Goal: Information Seeking & Learning: Learn about a topic

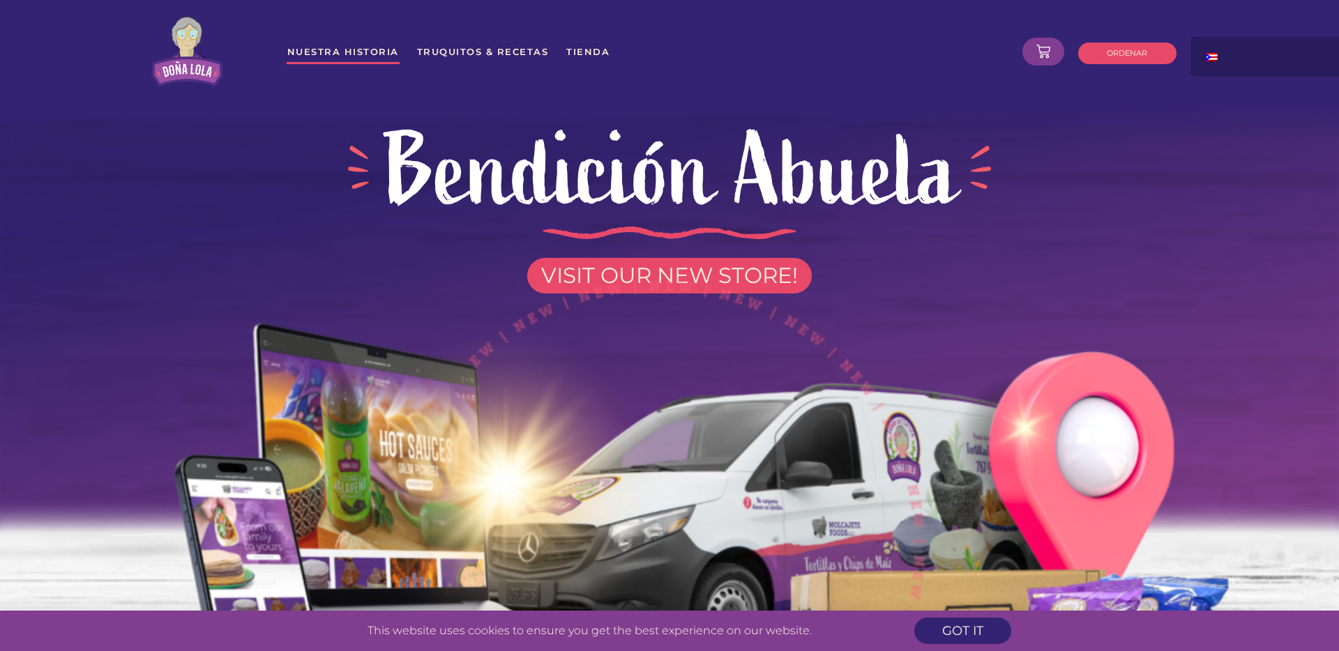
click at [350, 47] on link "Nuestra Historia" at bounding box center [343, 51] width 113 height 25
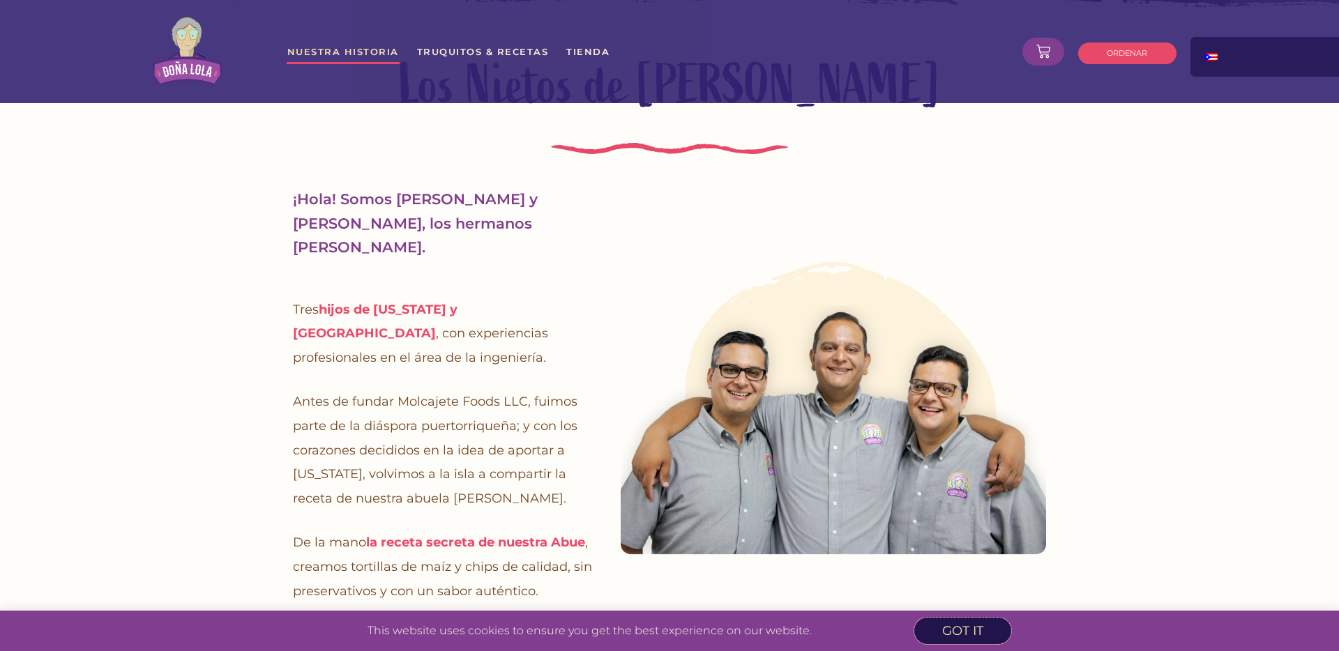
scroll to position [2055, 0]
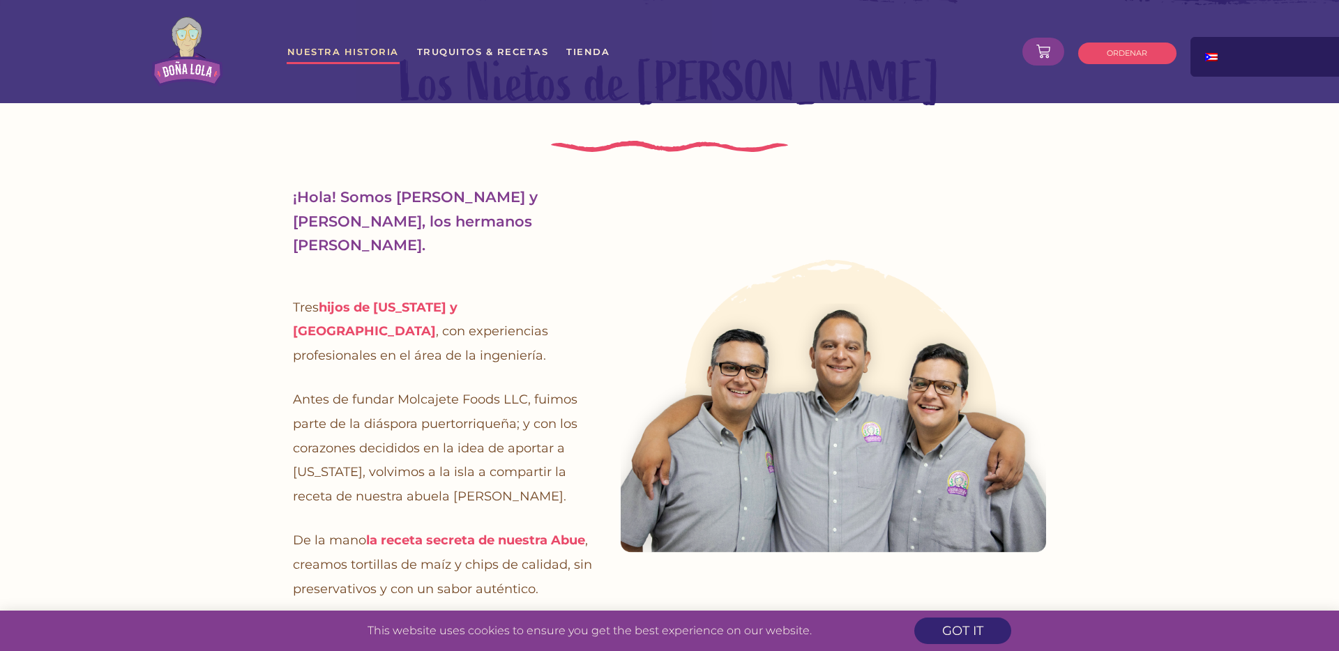
click at [1085, 369] on section "Los Nietos de Lola ¡Hola! Somos Roberto, Juan y Daniel, los hermanos Rivera Ram…" at bounding box center [669, 355] width 1339 height 686
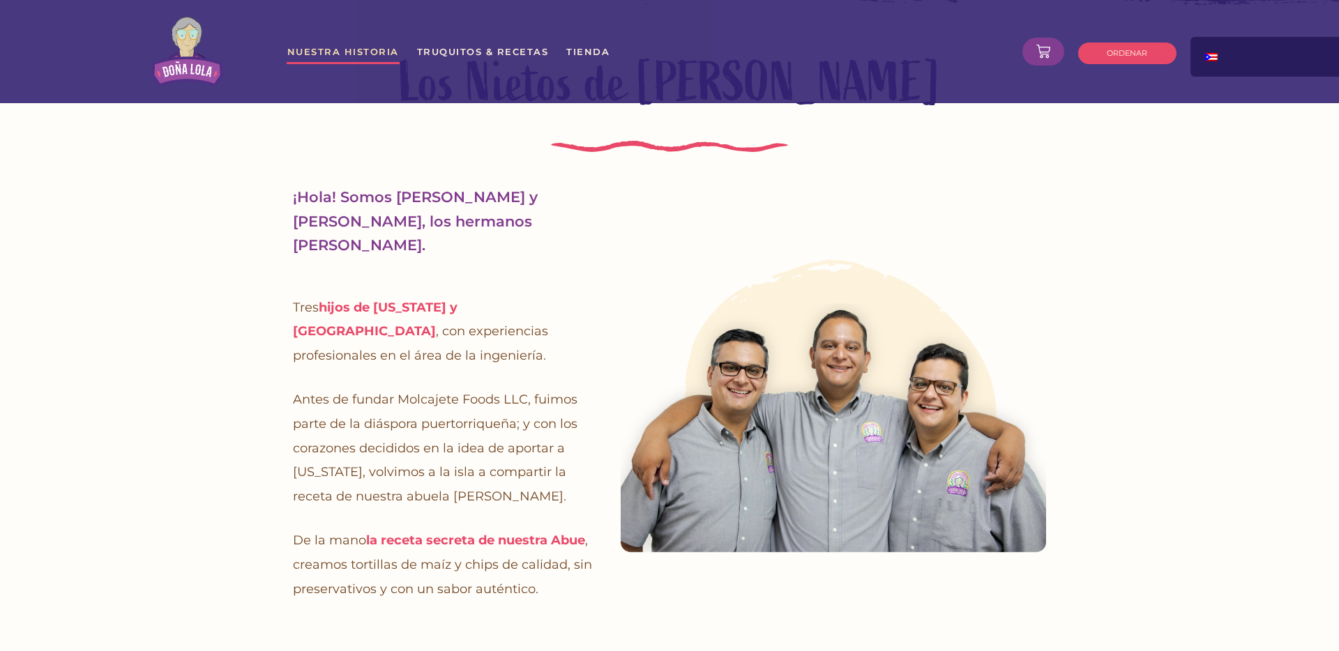
click at [207, 343] on section "Los Nietos de Lola ¡Hola! Somos Roberto, Juan y Daniel, los hermanos Rivera Ram…" at bounding box center [669, 355] width 1339 height 686
click at [457, 300] on strong "hijos de Puerto Rico y México" at bounding box center [375, 320] width 165 height 40
click at [611, 251] on div at bounding box center [833, 403] width 453 height 464
click at [420, 185] on p "¡Hola! Somos Roberto, Juan y Daniel, los hermanos Rivera Ramos." at bounding box center [443, 221] width 300 height 73
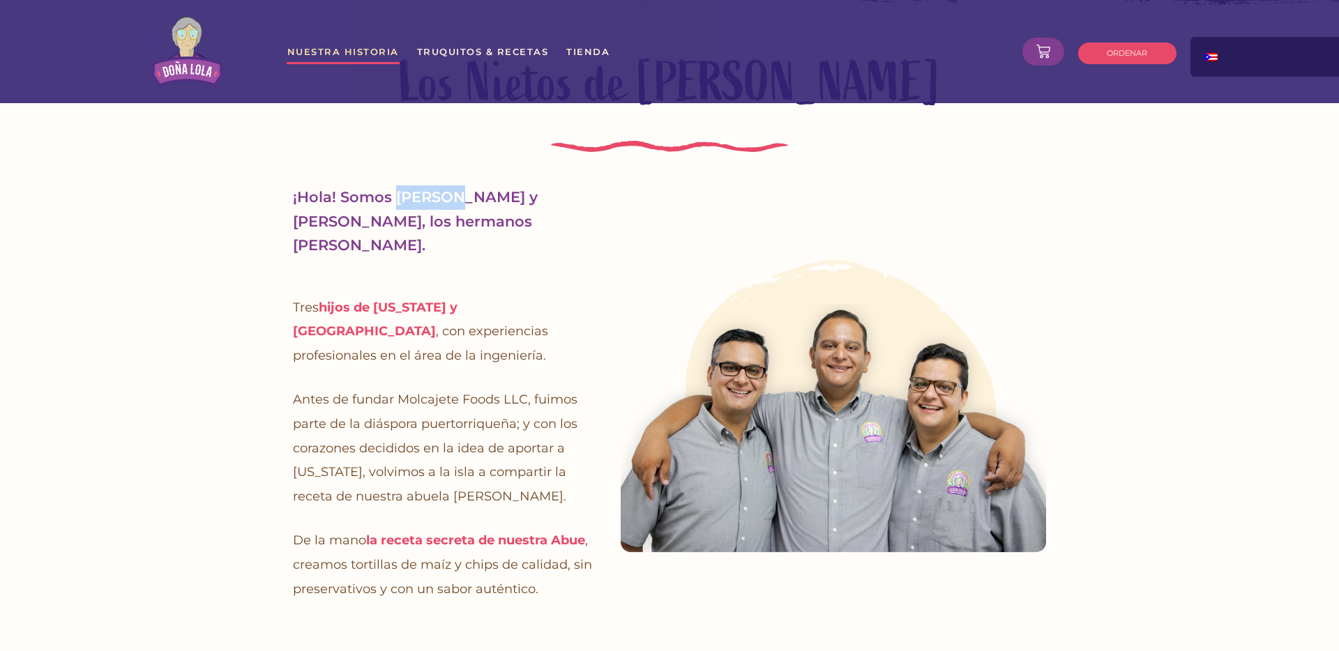
click at [420, 185] on p "¡Hola! Somos Roberto, Juan y Daniel, los hermanos Rivera Ramos." at bounding box center [443, 221] width 300 height 73
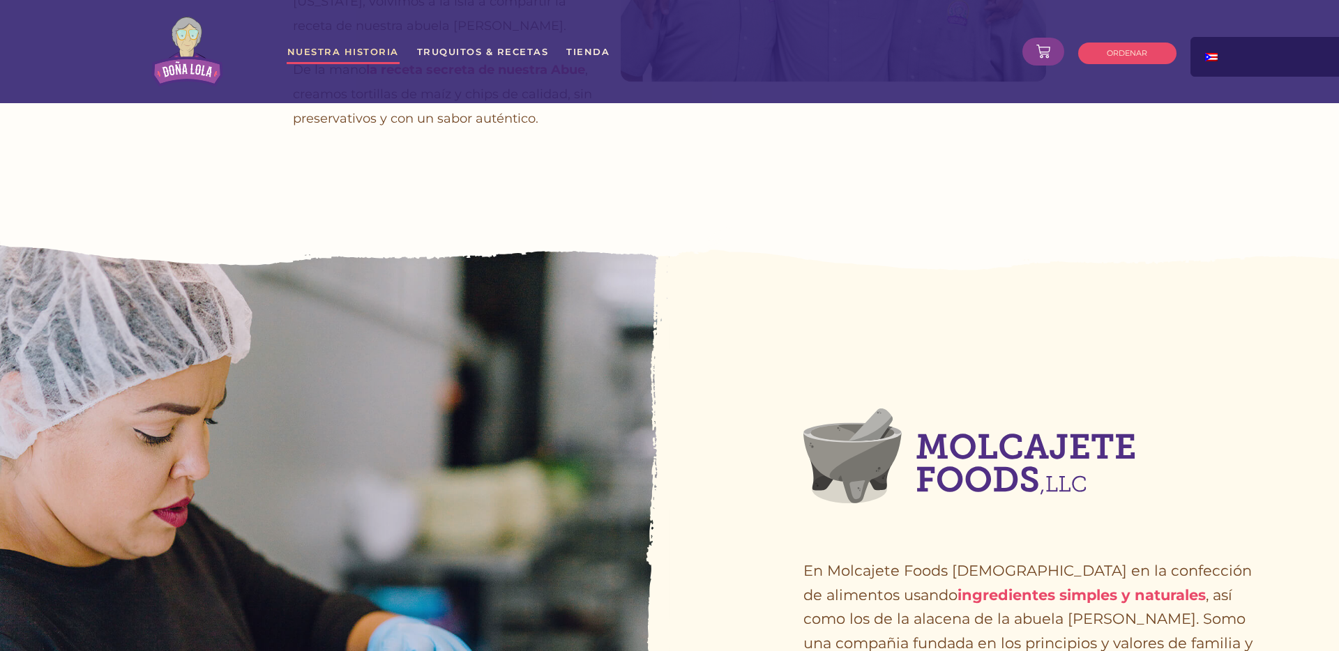
click at [669, 353] on div at bounding box center [1003, 615] width 669 height 748
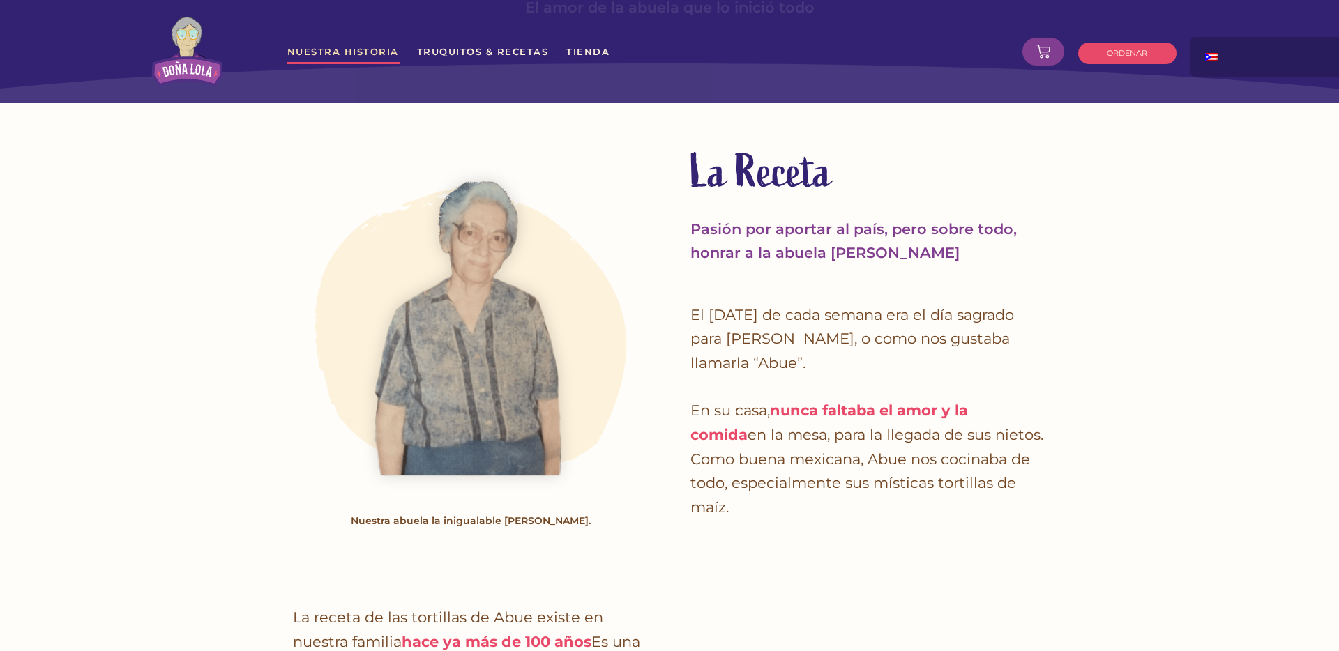
scroll to position [0, 0]
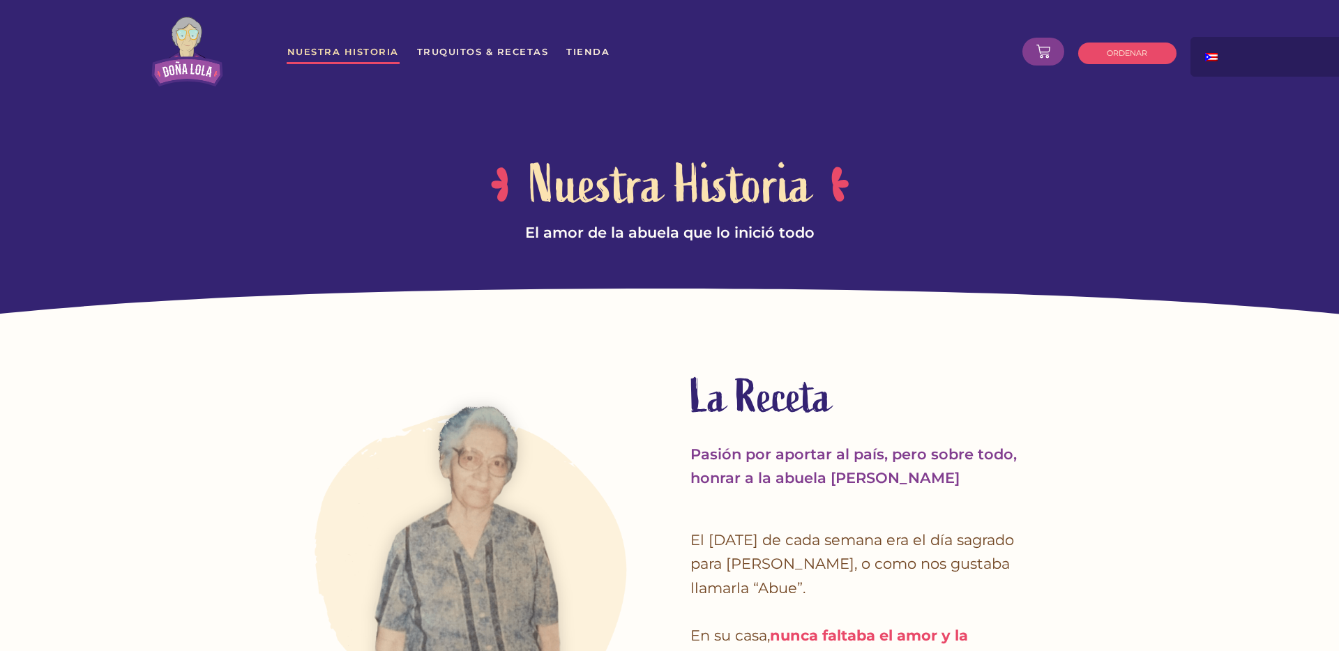
click at [635, 314] on icon at bounding box center [669, 318] width 1674 height 58
click at [521, 293] on icon at bounding box center [669, 318] width 1674 height 58
